Goal: Transaction & Acquisition: Purchase product/service

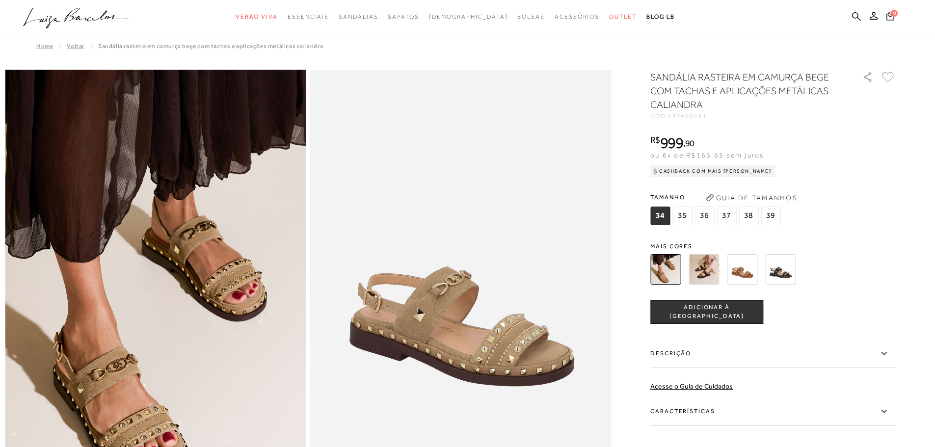
click at [783, 274] on img at bounding box center [780, 269] width 30 height 30
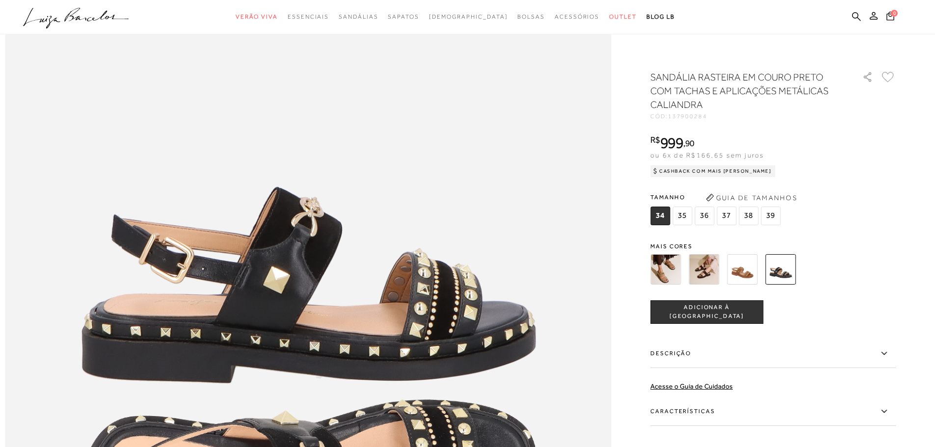
scroll to position [931, 0]
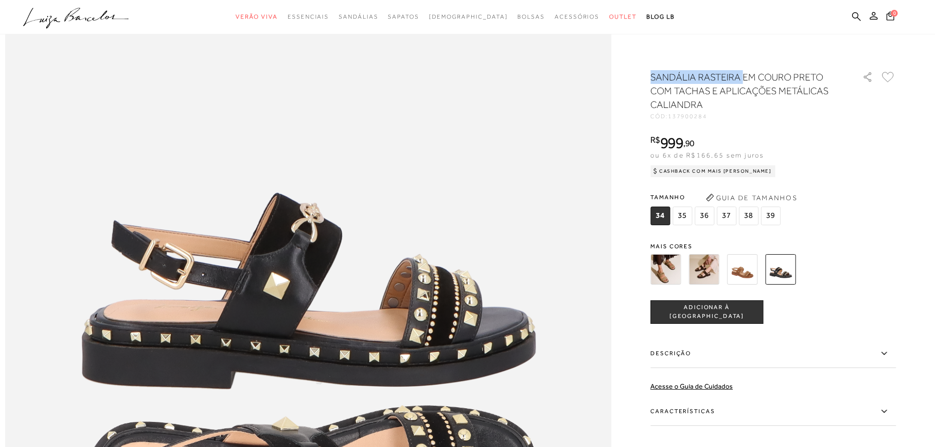
drag, startPoint x: 656, startPoint y: 77, endPoint x: 746, endPoint y: 77, distance: 89.3
click at [746, 77] on h1 "SANDÁLIA RASTEIRA EM COURO PRETO COM TACHAS E APLICAÇÕES METÁLICAS CALIANDRA" at bounding box center [742, 90] width 184 height 41
copy h1 "[PERSON_NAME]"
click at [857, 15] on icon at bounding box center [856, 16] width 9 height 9
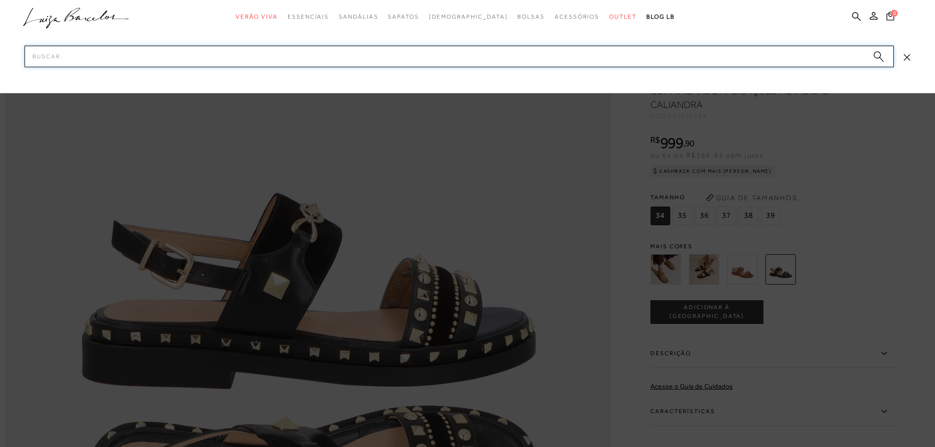
paste input "[PERSON_NAME]"
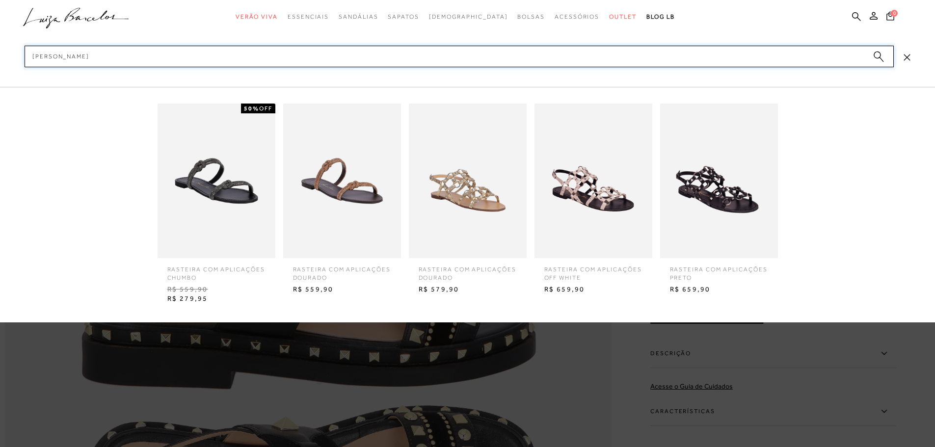
type input "[PERSON_NAME]"
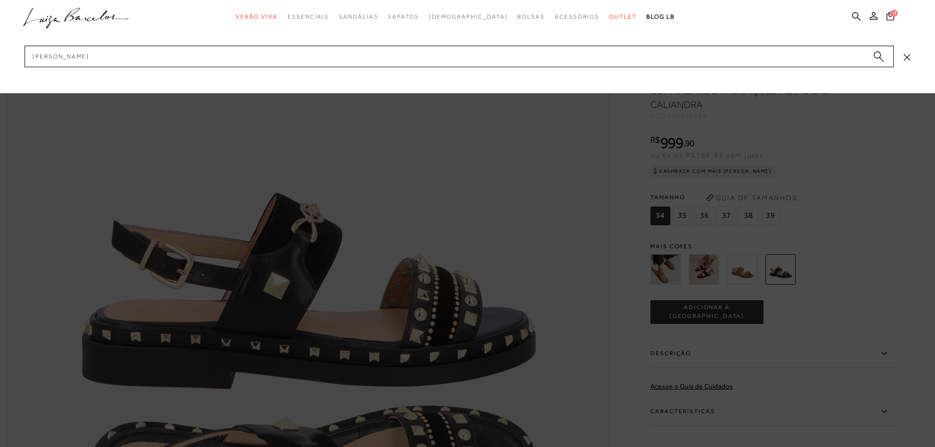
click at [881, 51] on icon "submit" at bounding box center [878, 56] width 11 height 11
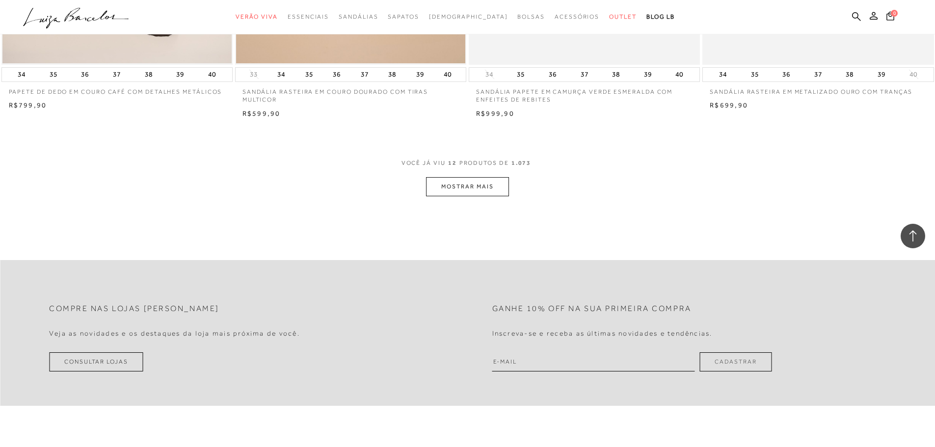
scroll to position [1227, 0]
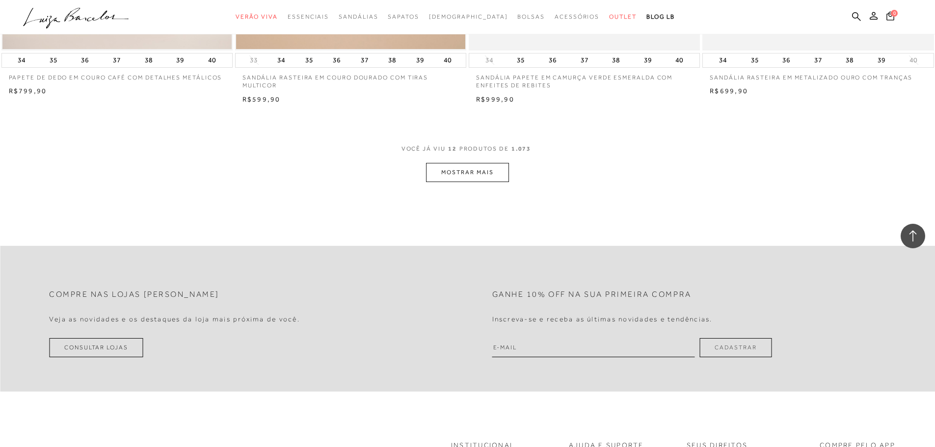
click at [481, 176] on button "MOSTRAR MAIS" at bounding box center [467, 172] width 82 height 19
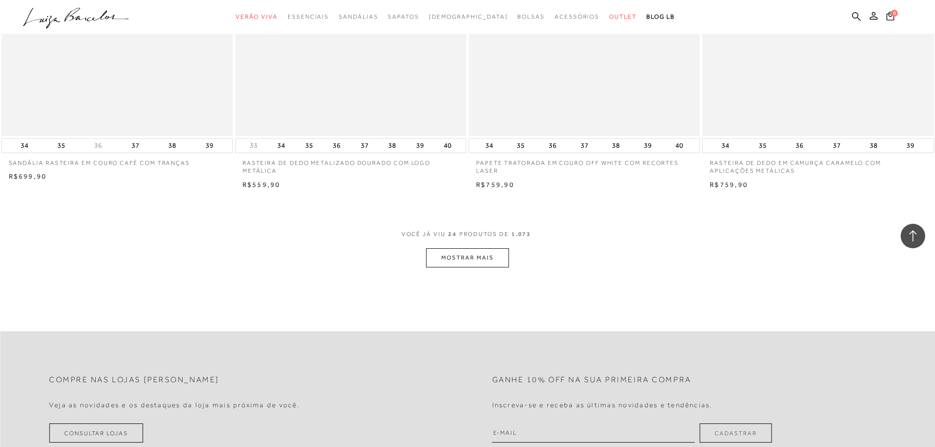
scroll to position [2405, 0]
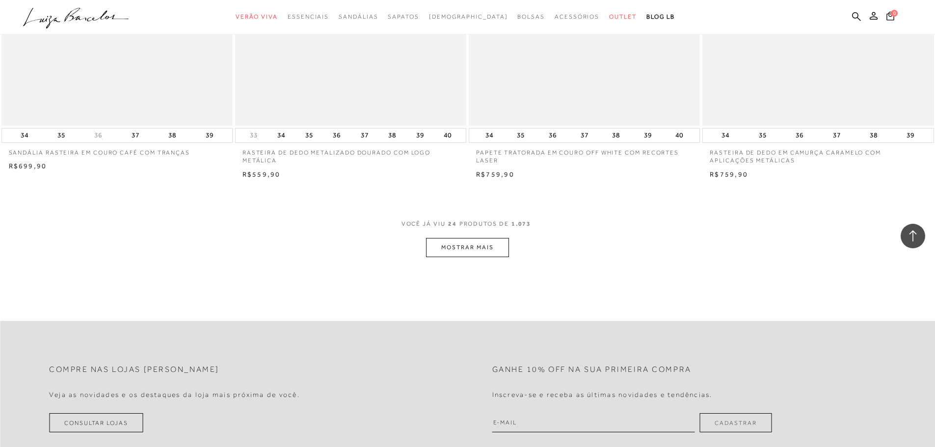
click at [497, 247] on button "MOSTRAR MAIS" at bounding box center [467, 247] width 82 height 19
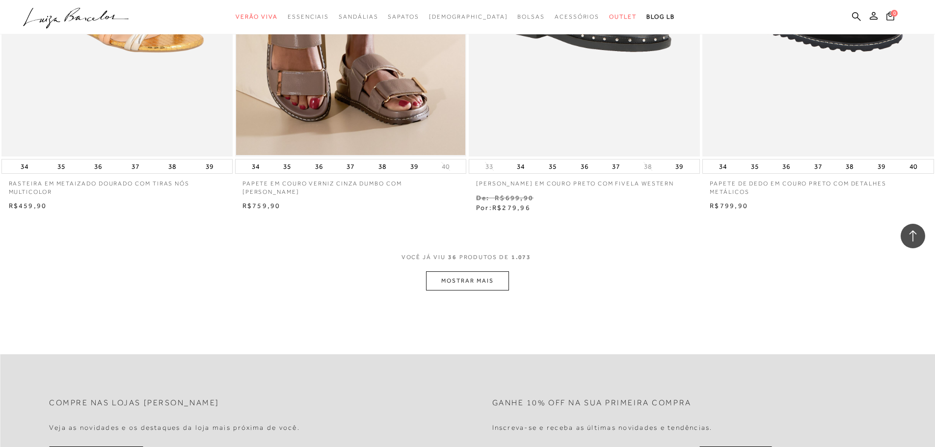
scroll to position [3632, 0]
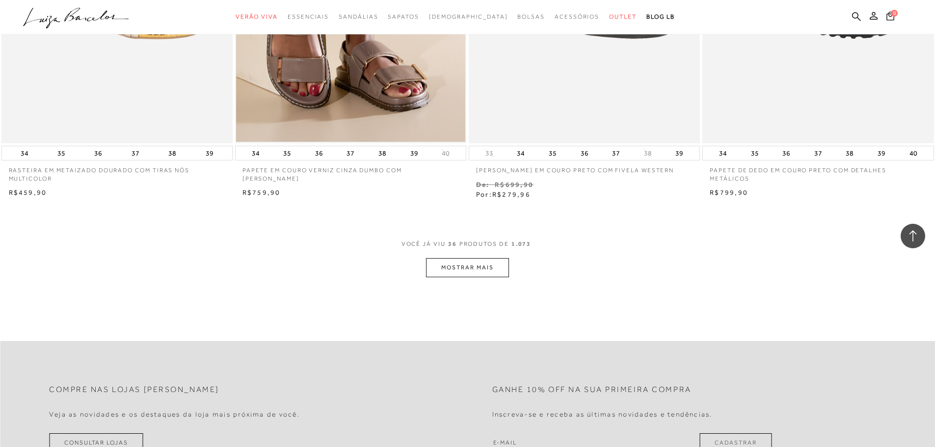
click at [494, 269] on button "MOSTRAR MAIS" at bounding box center [467, 267] width 82 height 19
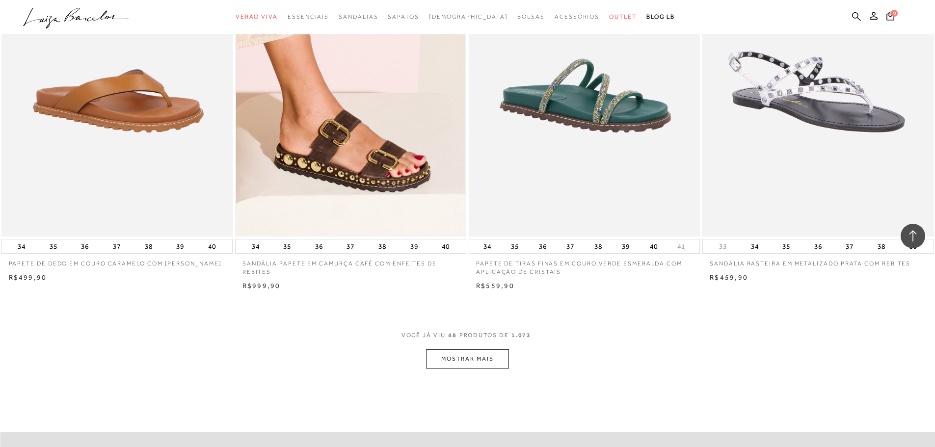
scroll to position [4957, 0]
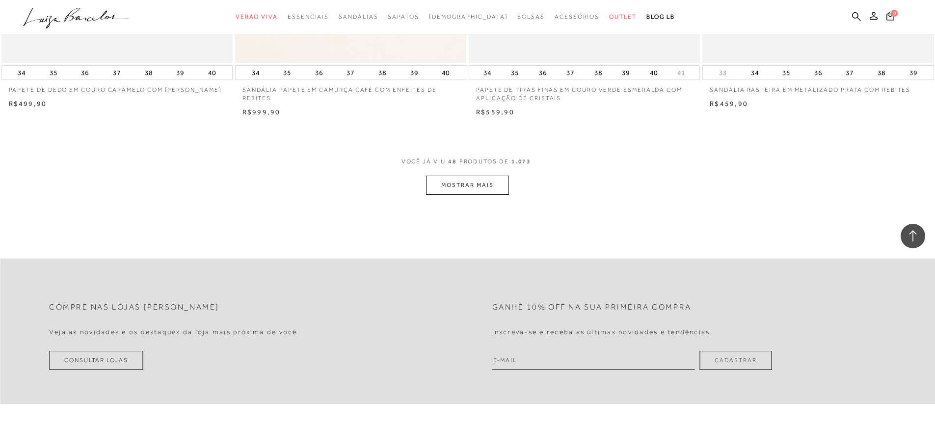
click at [488, 183] on button "MOSTRAR MAIS" at bounding box center [467, 185] width 82 height 19
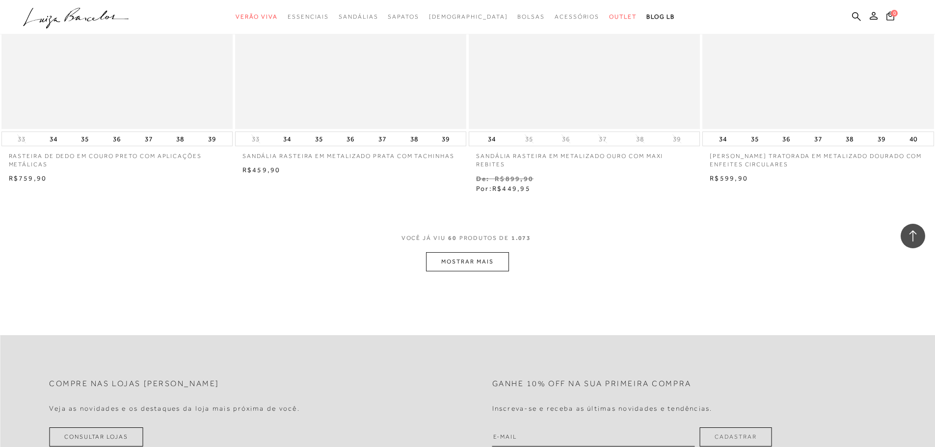
scroll to position [6135, 0]
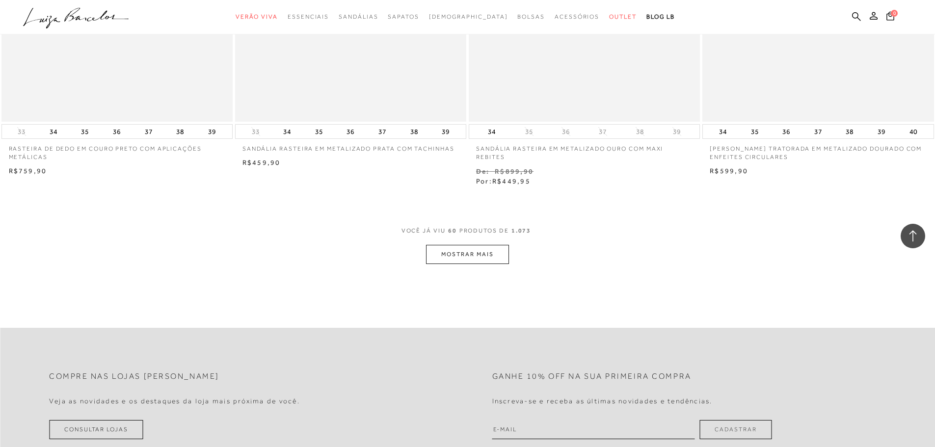
click at [477, 261] on button "MOSTRAR MAIS" at bounding box center [467, 254] width 82 height 19
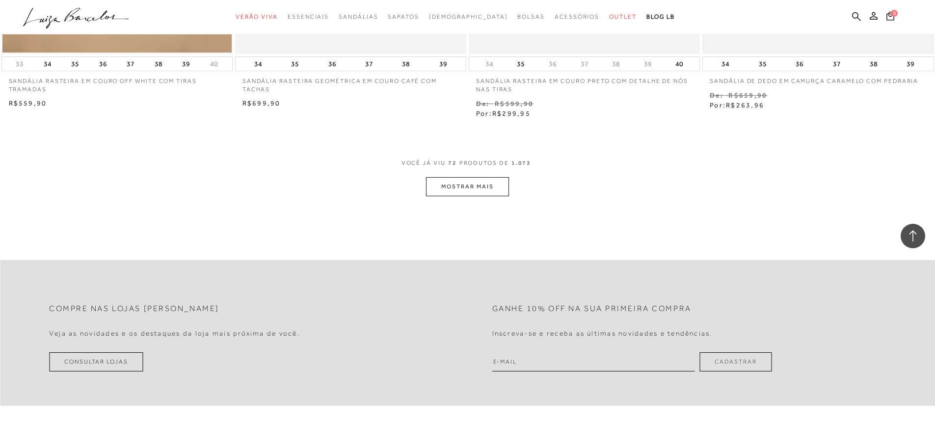
scroll to position [7460, 0]
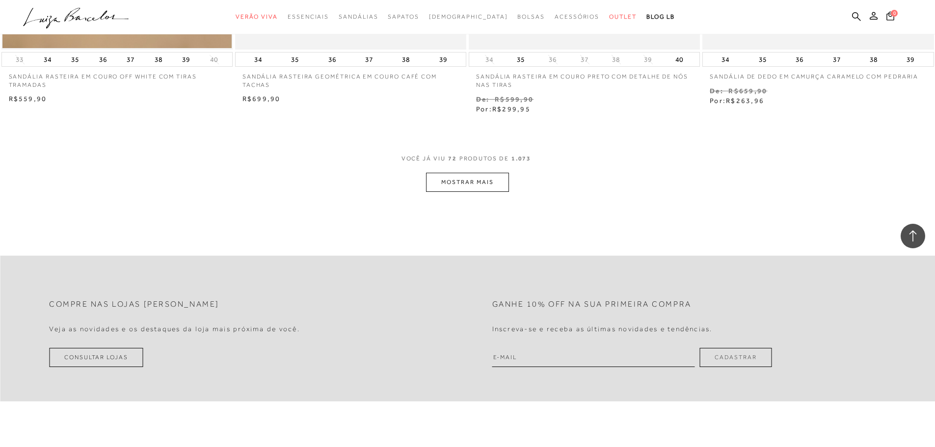
click at [476, 186] on button "MOSTRAR MAIS" at bounding box center [467, 182] width 82 height 19
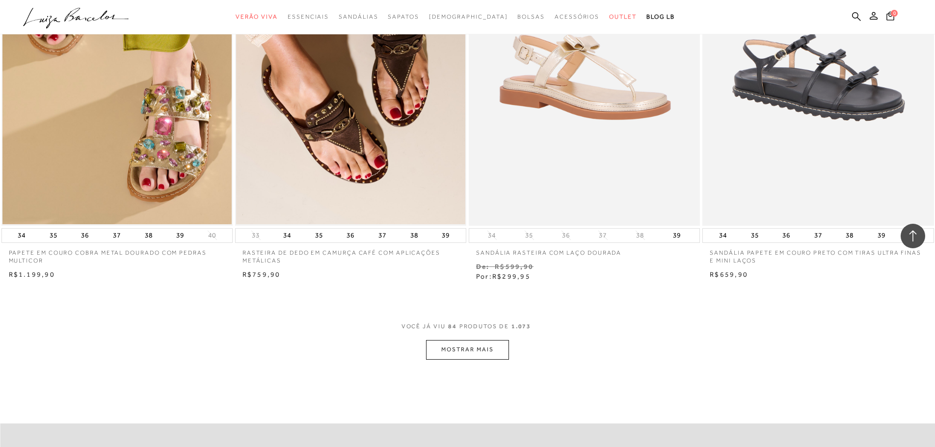
scroll to position [8540, 0]
click at [470, 352] on button "MOSTRAR MAIS" at bounding box center [467, 349] width 82 height 19
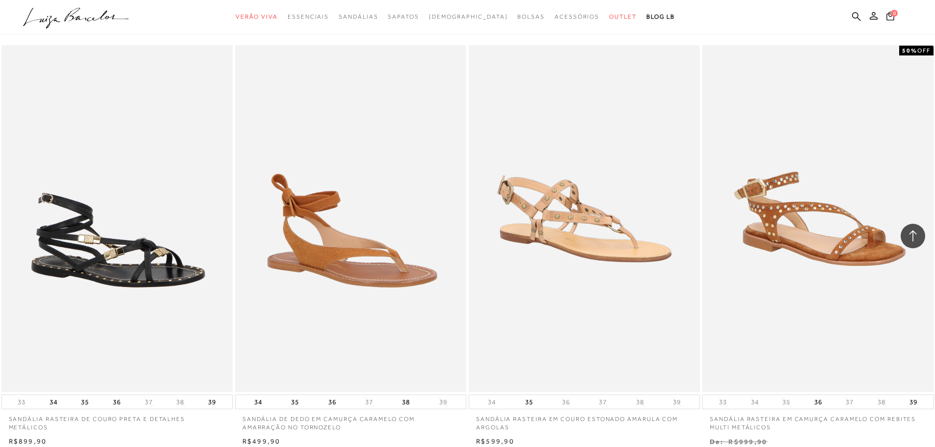
scroll to position [10012, 0]
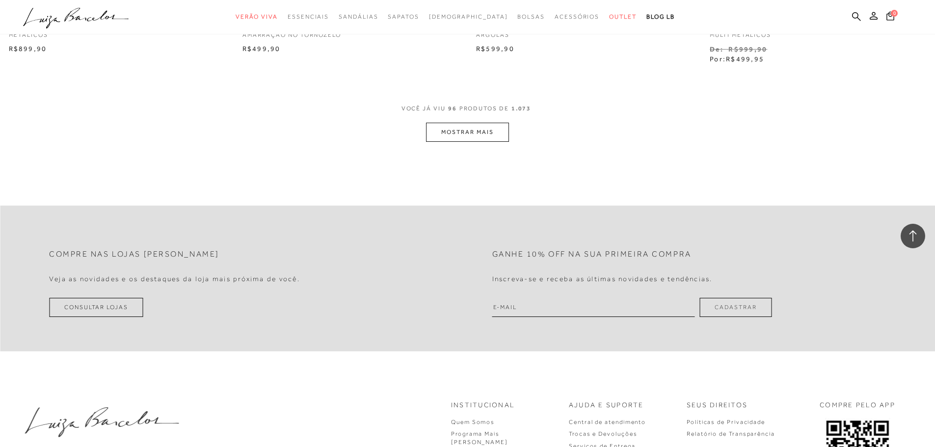
click at [462, 122] on div "VOCê JÁ VIU 96 PRODUTOS DE 1.073" at bounding box center [467, 114] width 133 height 18
click at [462, 135] on button "MOSTRAR MAIS" at bounding box center [467, 132] width 82 height 19
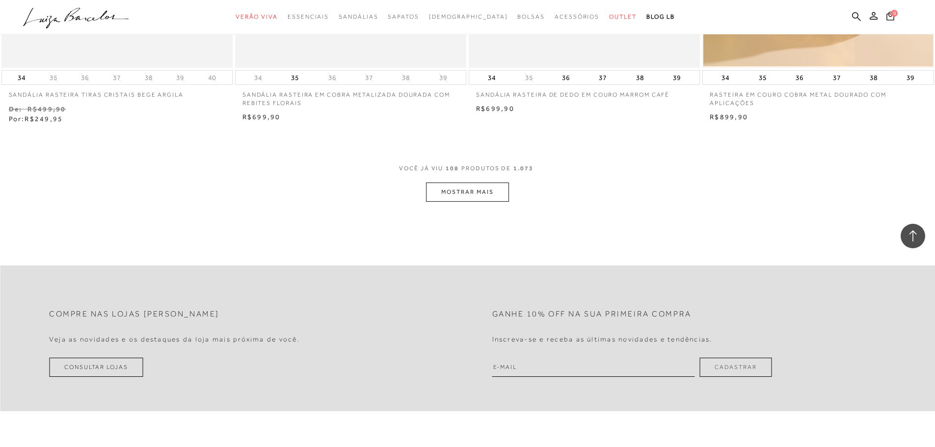
scroll to position [11288, 0]
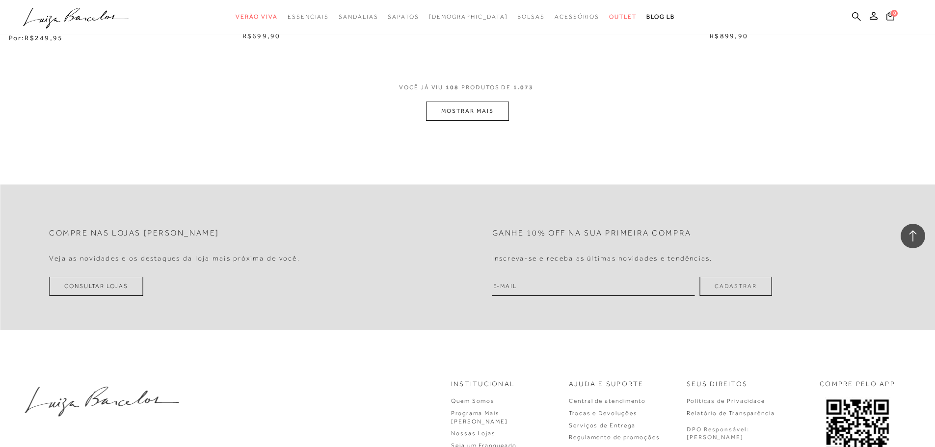
click at [484, 114] on button "MOSTRAR MAIS" at bounding box center [467, 111] width 82 height 19
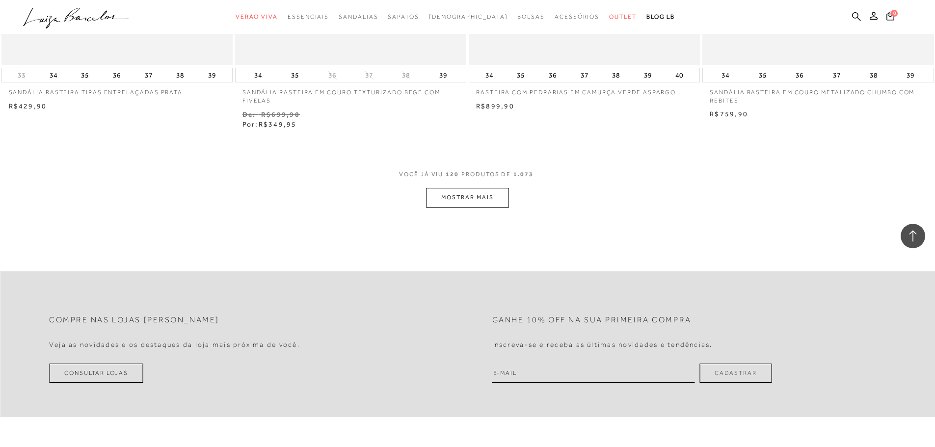
scroll to position [12515, 0]
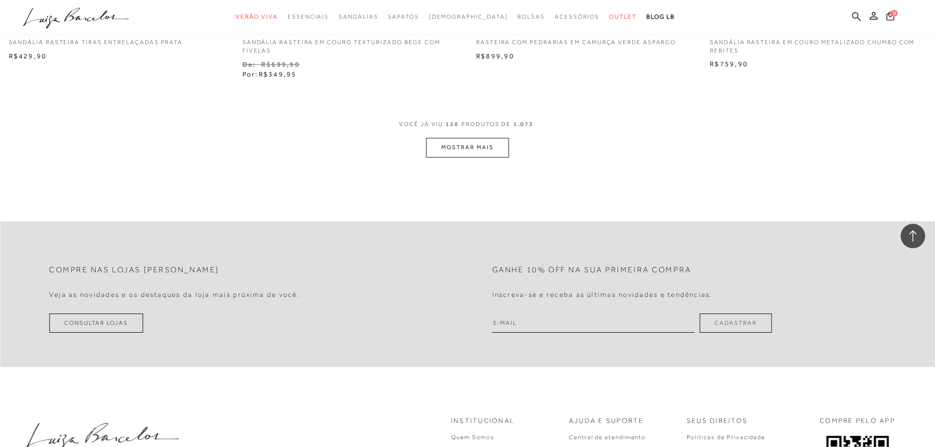
click at [473, 145] on button "MOSTRAR MAIS" at bounding box center [467, 147] width 82 height 19
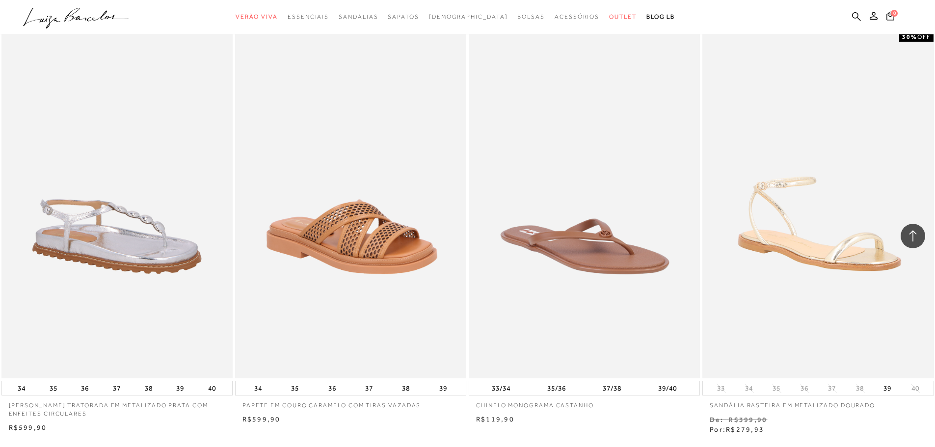
scroll to position [13595, 0]
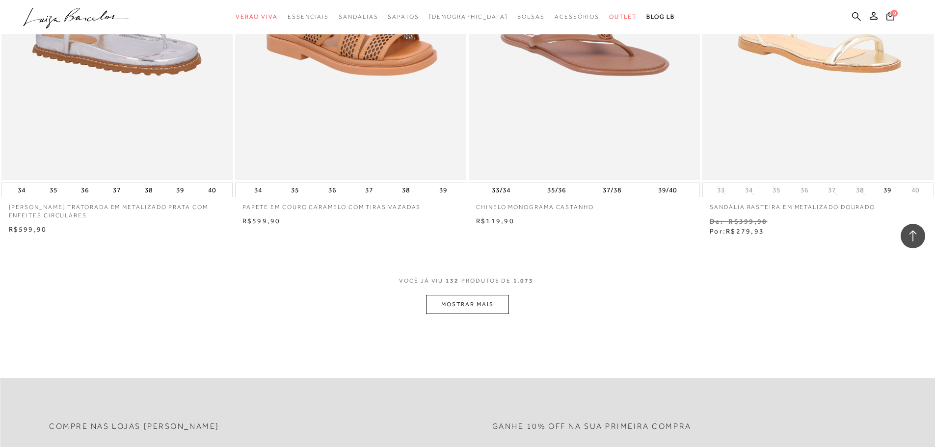
click at [483, 298] on button "MOSTRAR MAIS" at bounding box center [467, 304] width 82 height 19
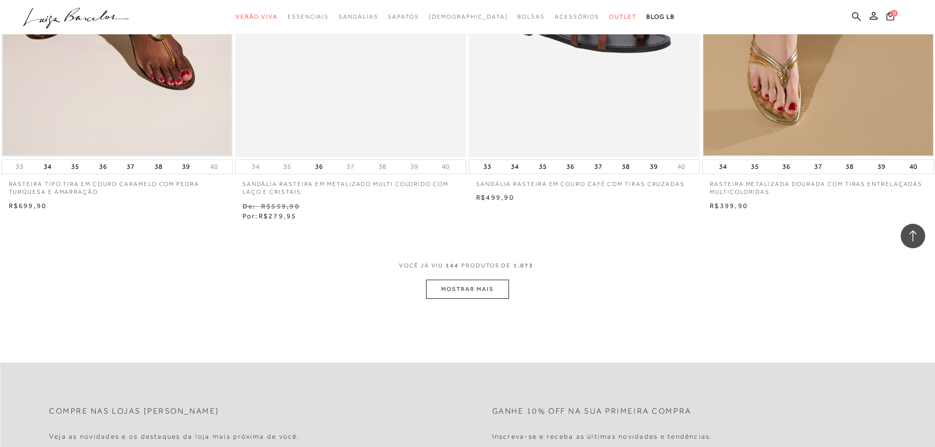
scroll to position [14871, 0]
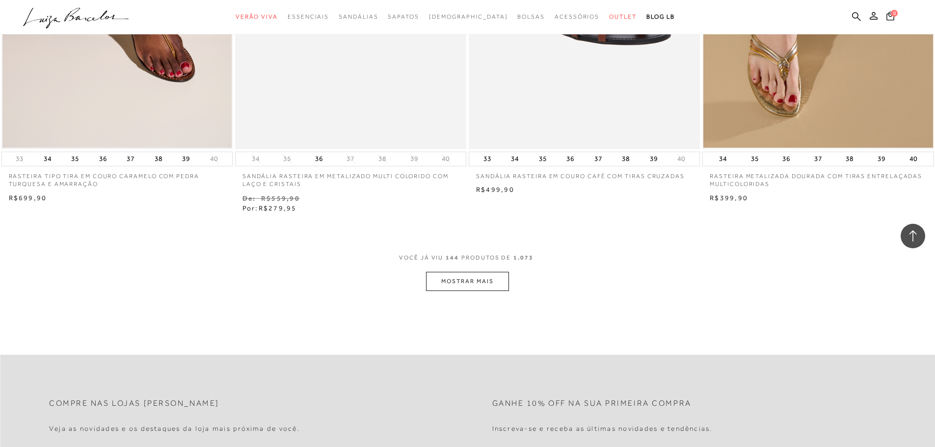
click at [470, 282] on button "MOSTRAR MAIS" at bounding box center [467, 281] width 82 height 19
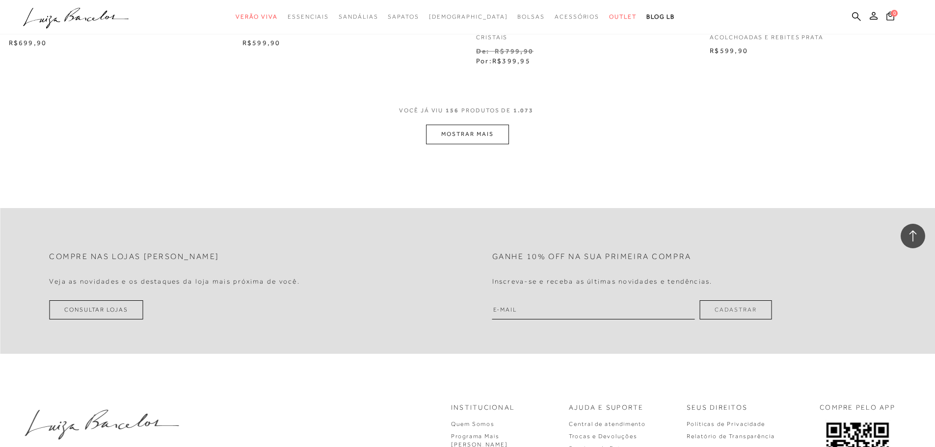
scroll to position [16294, 0]
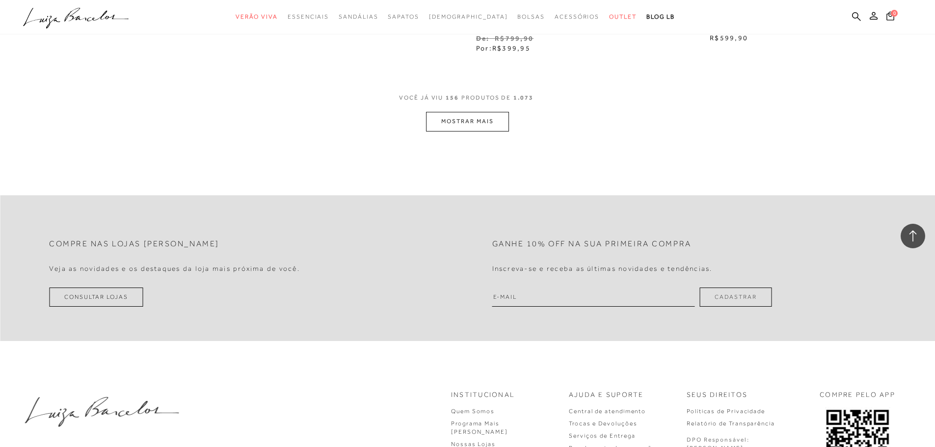
click at [471, 109] on div "VOCê JÁ VIU 156 PRODUTOS DE 1.073" at bounding box center [467, 103] width 137 height 18
click at [470, 118] on button "MOSTRAR MAIS" at bounding box center [467, 121] width 82 height 19
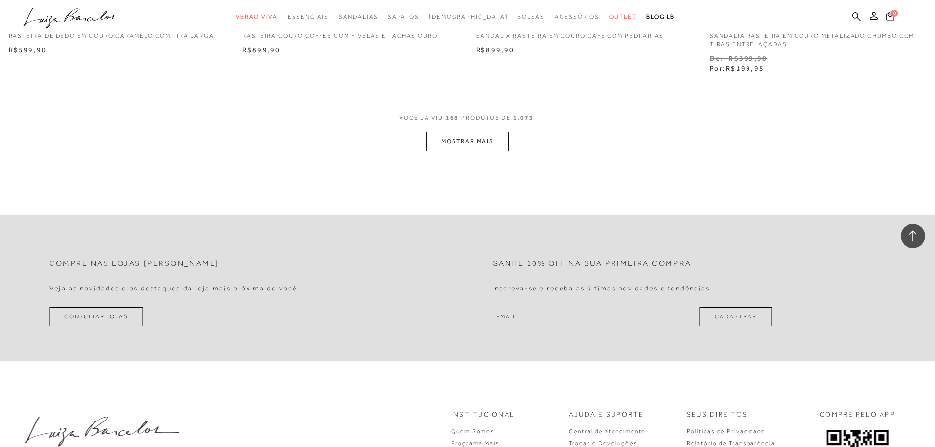
scroll to position [17521, 0]
click at [449, 135] on button "MOSTRAR MAIS" at bounding box center [467, 139] width 82 height 19
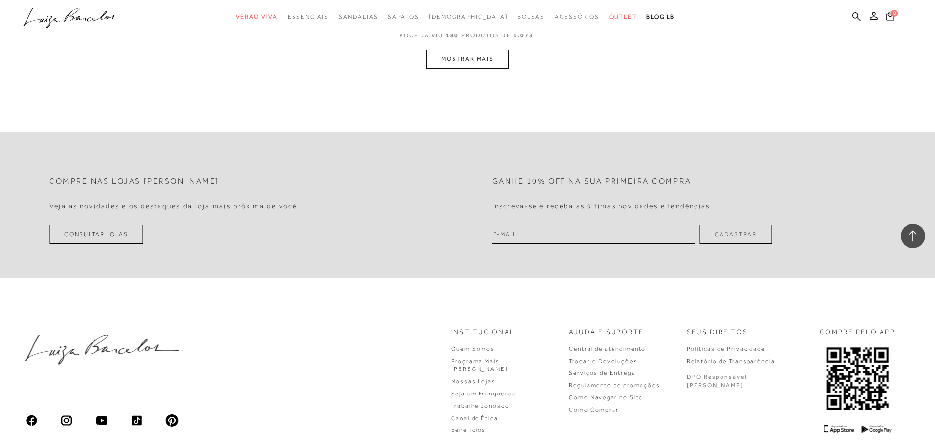
scroll to position [18847, 0]
click at [501, 54] on button "MOSTRAR MAIS" at bounding box center [467, 57] width 82 height 19
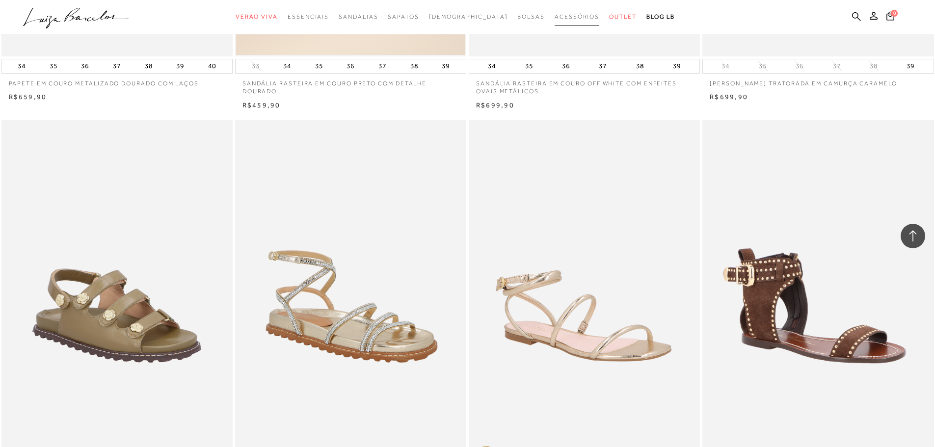
scroll to position [19586, 0]
